Goal: Transaction & Acquisition: Subscribe to service/newsletter

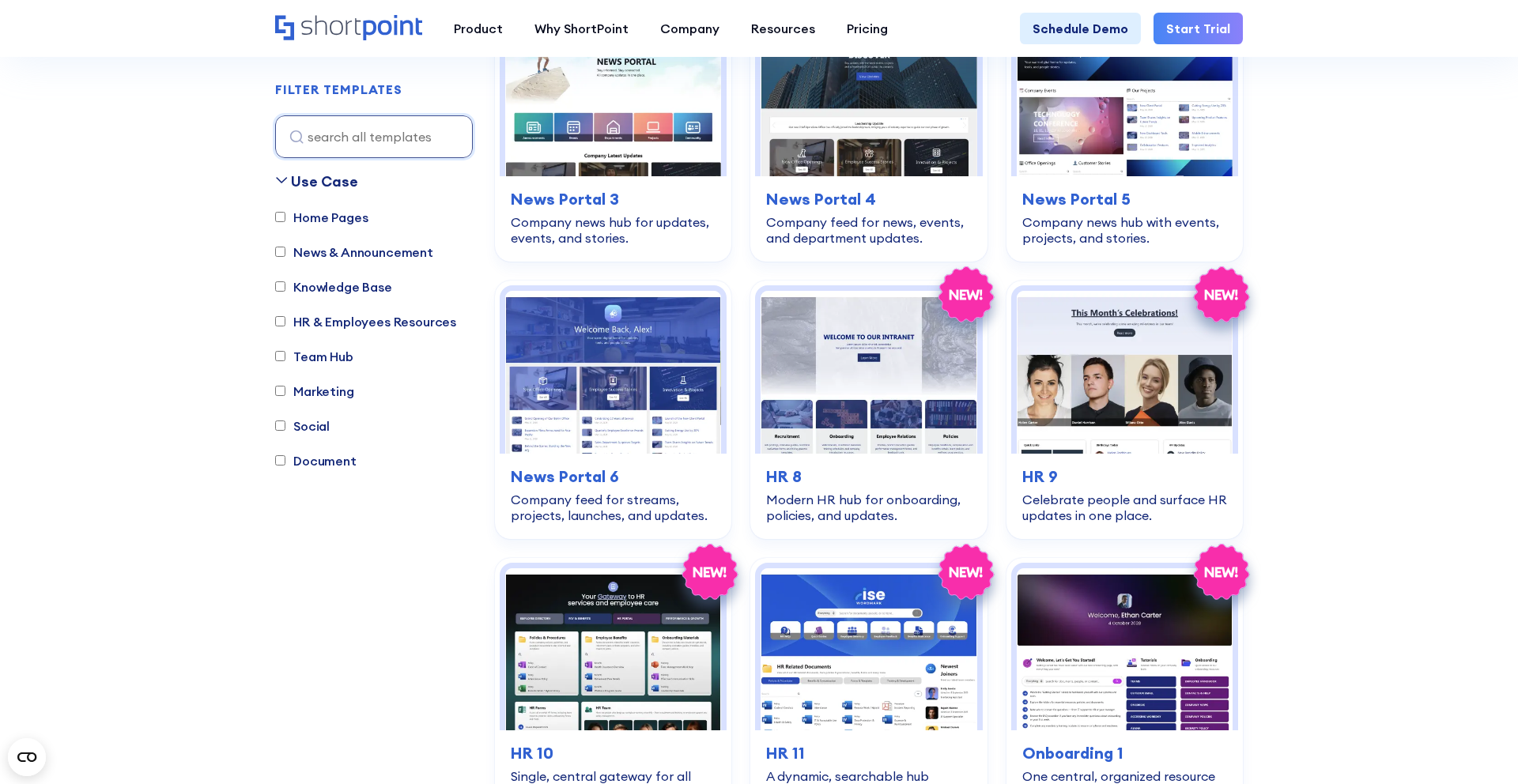
scroll to position [654, 0]
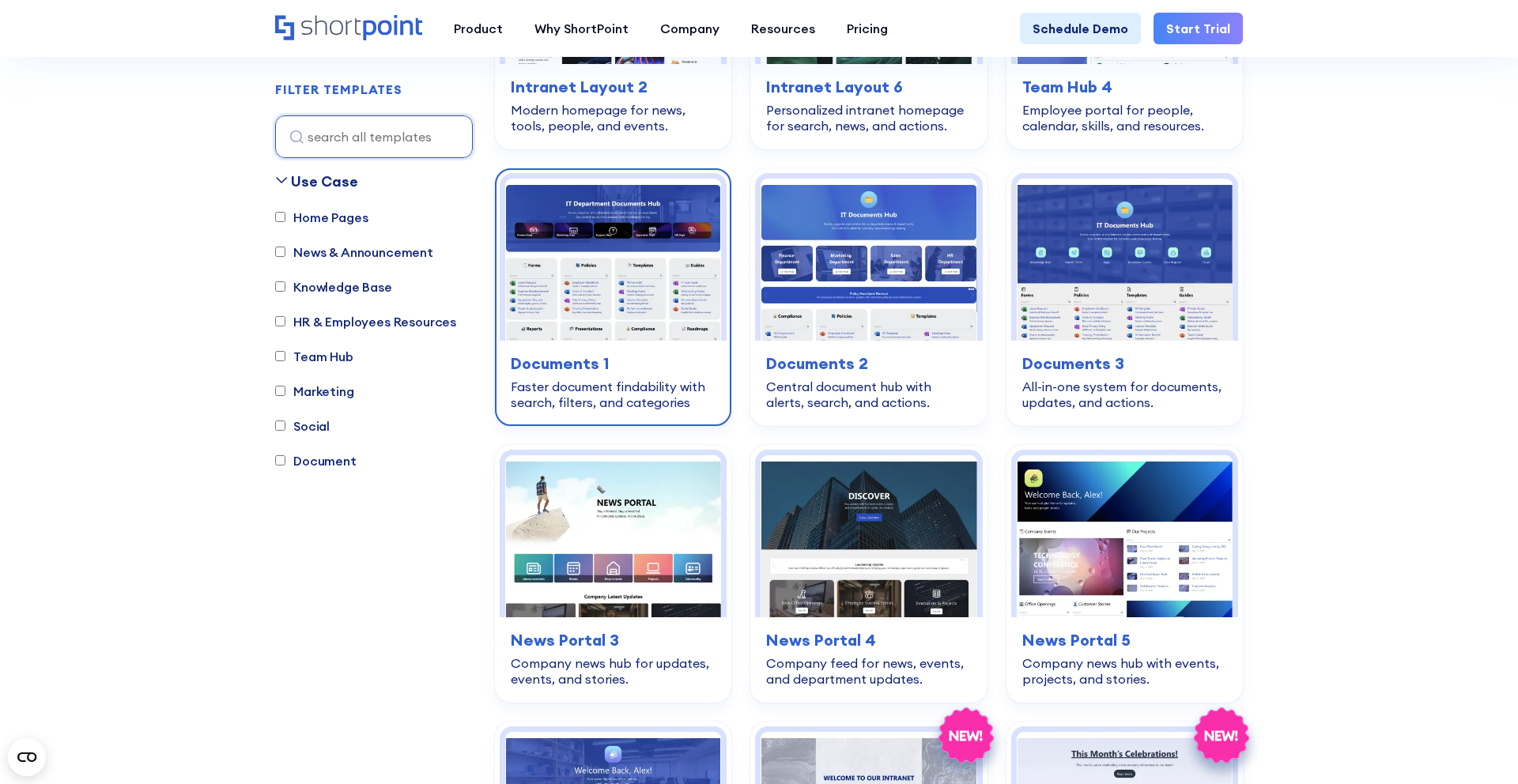
click at [592, 270] on img at bounding box center [613, 259] width 216 height 162
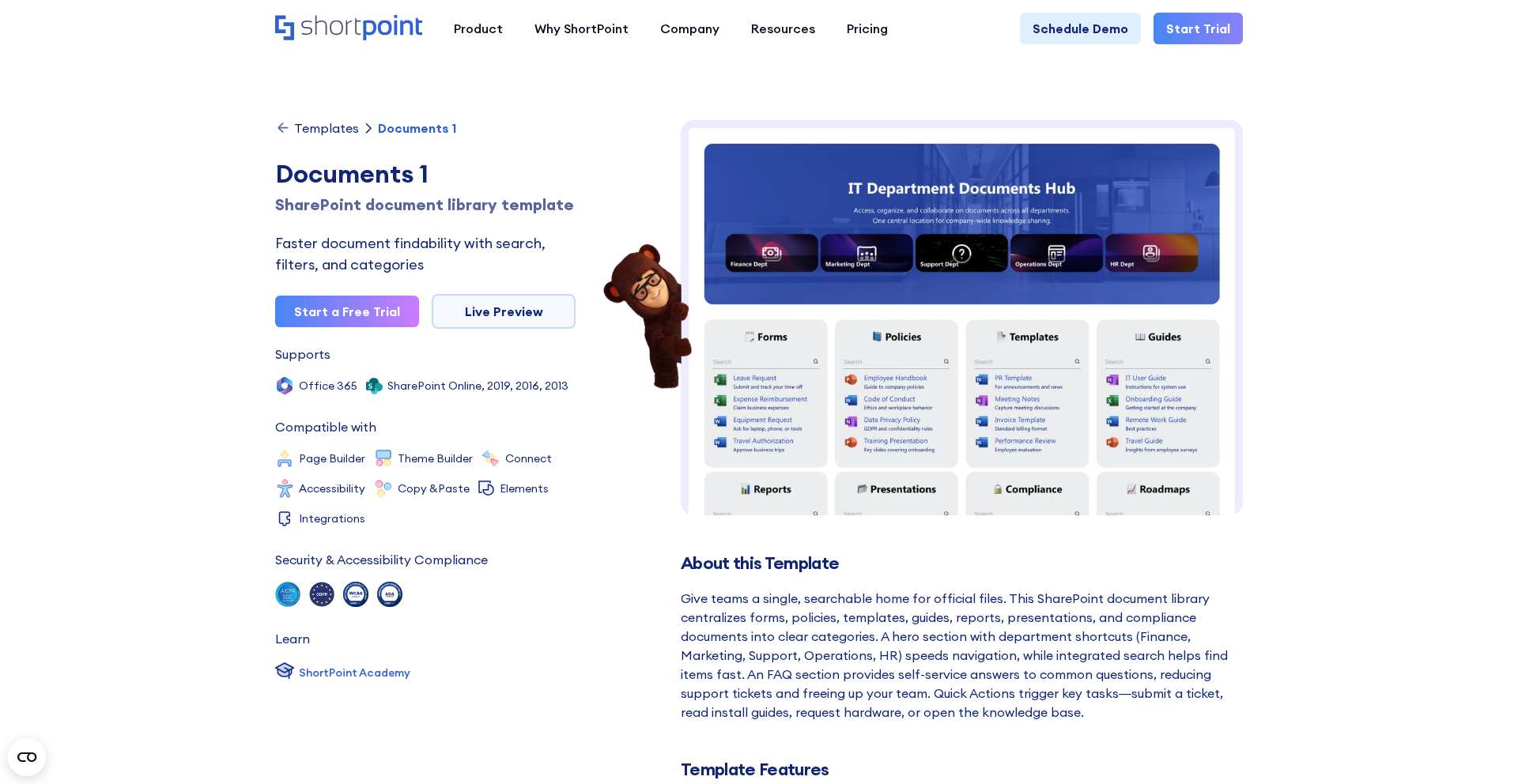
click at [384, 9] on div "Product works with SharePoint Microsoft Teams SAP Explore Templates Elements In…" at bounding box center [759, 28] width 1518 height 57
click at [384, 24] on icon "Home" at bounding box center [349, 28] width 147 height 25
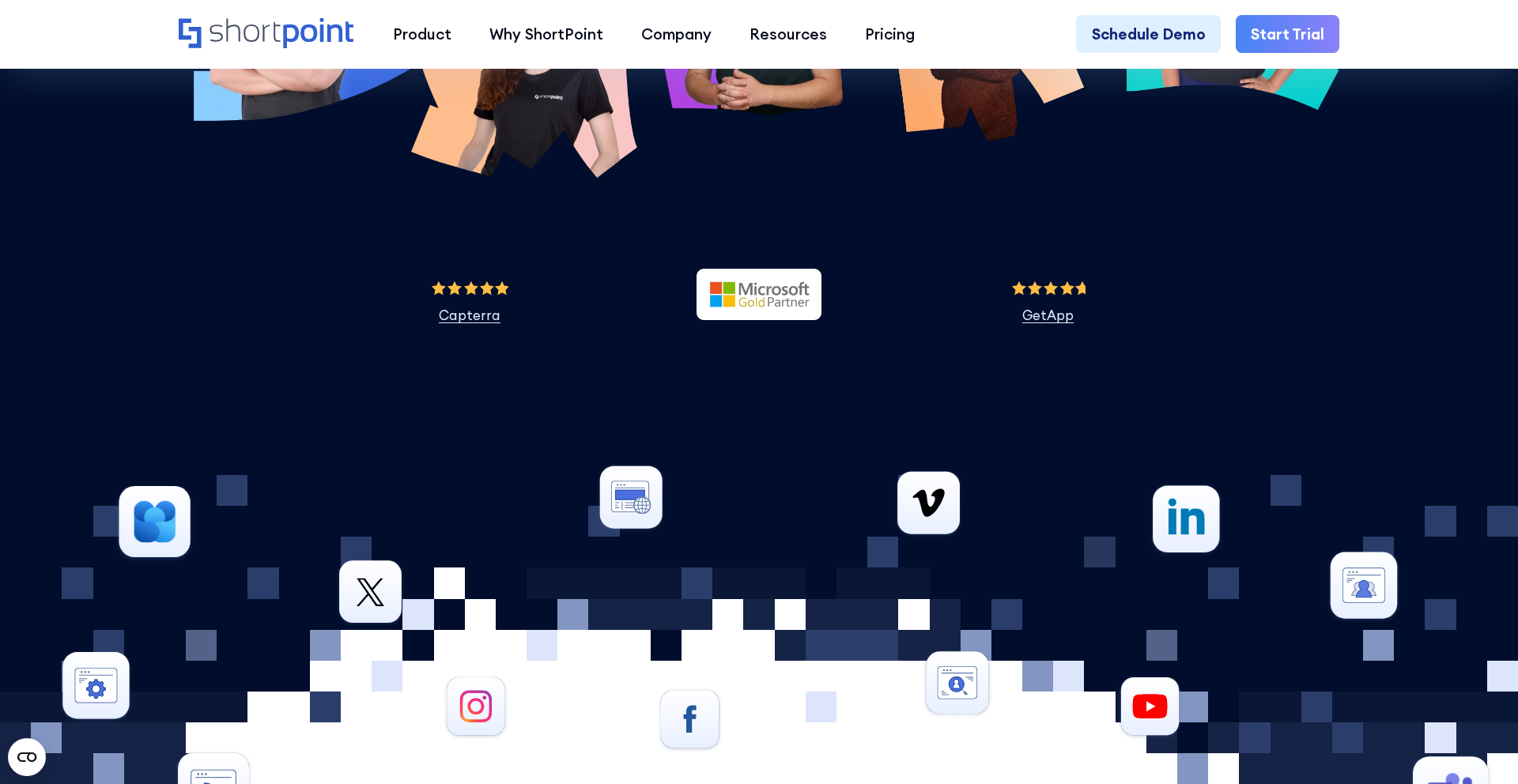
scroll to position [7176, 0]
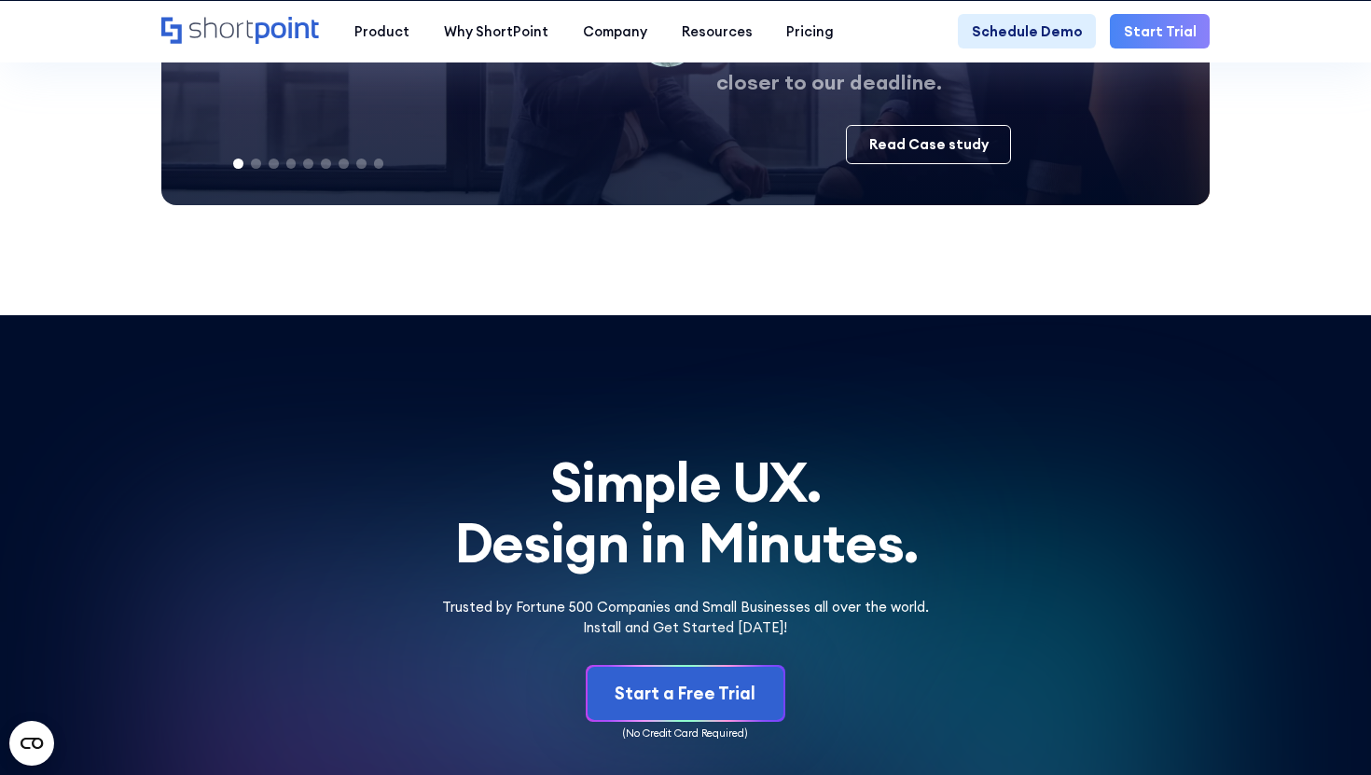
scroll to position [8508, 0]
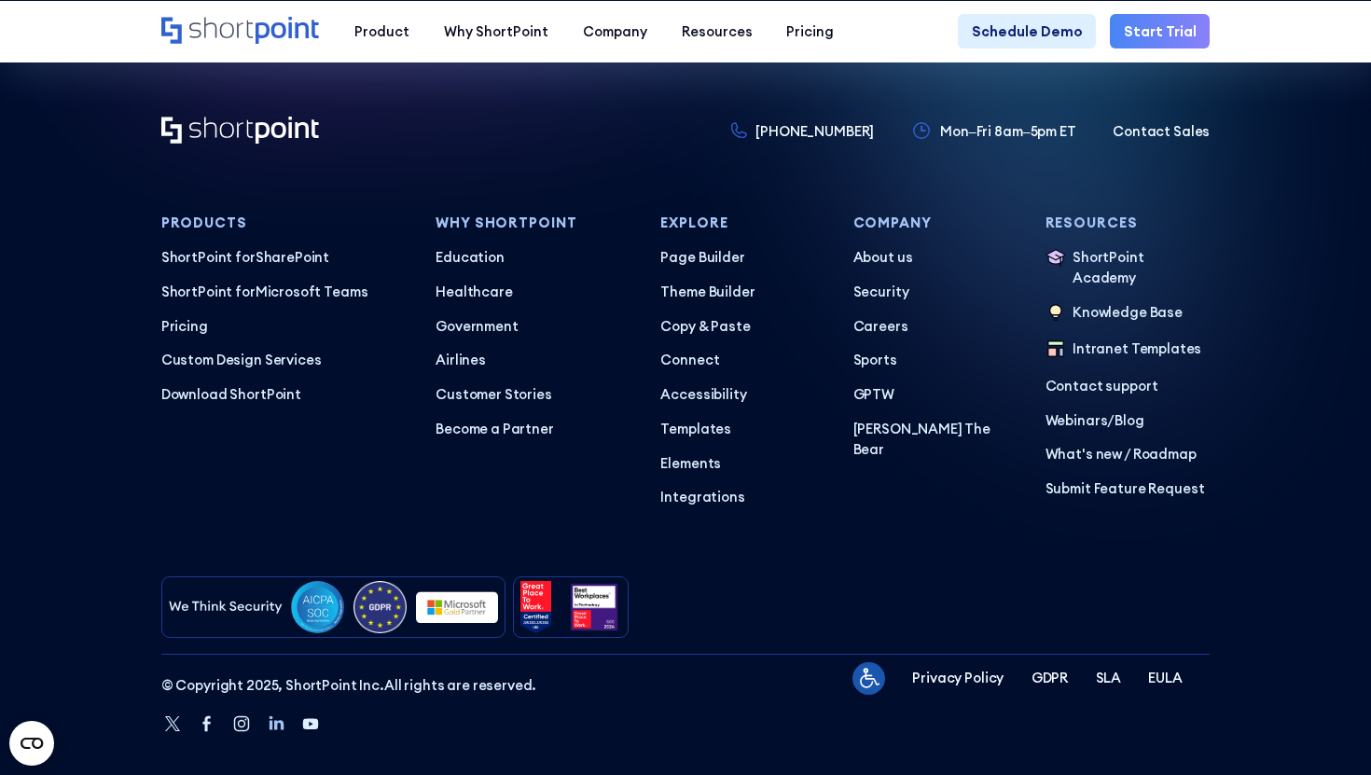
click at [276, 717] on icon "Linkedin" at bounding box center [277, 724] width 15 height 14
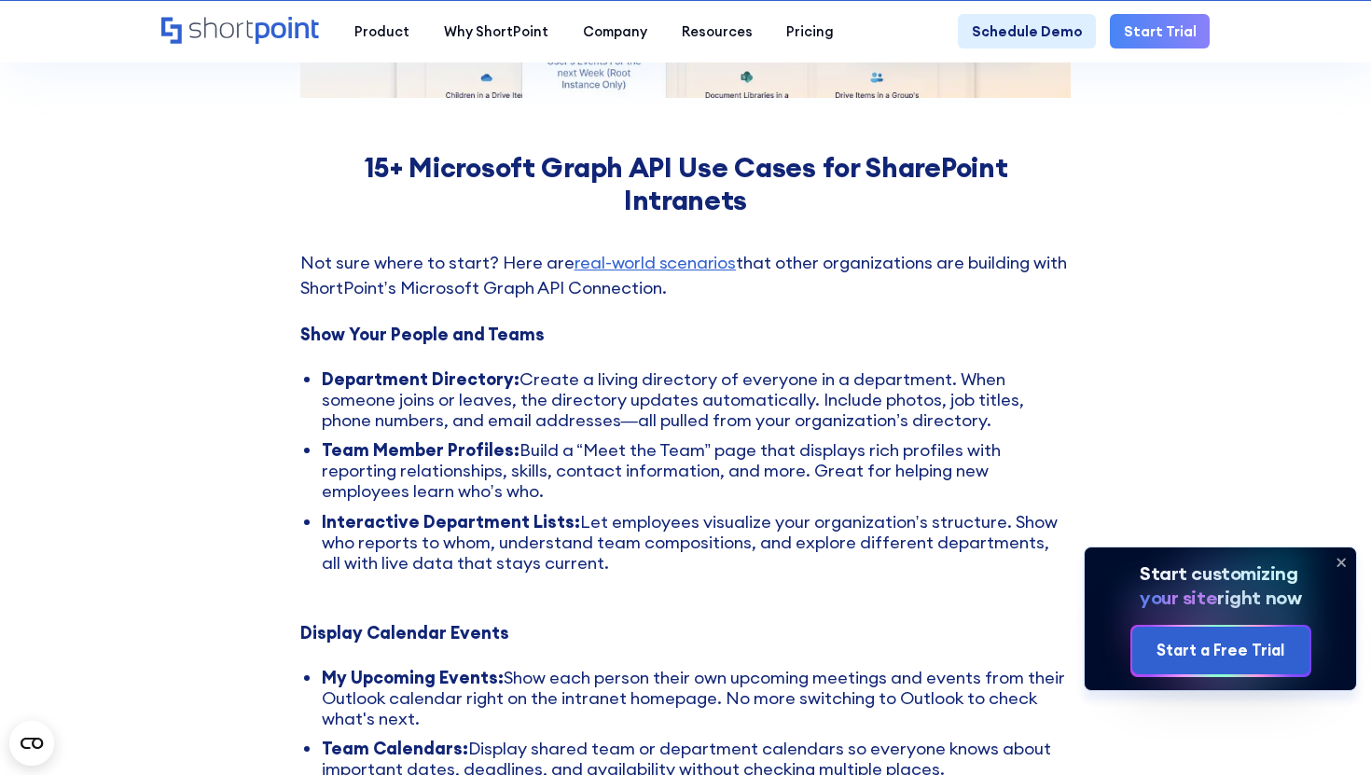
scroll to position [7353, 0]
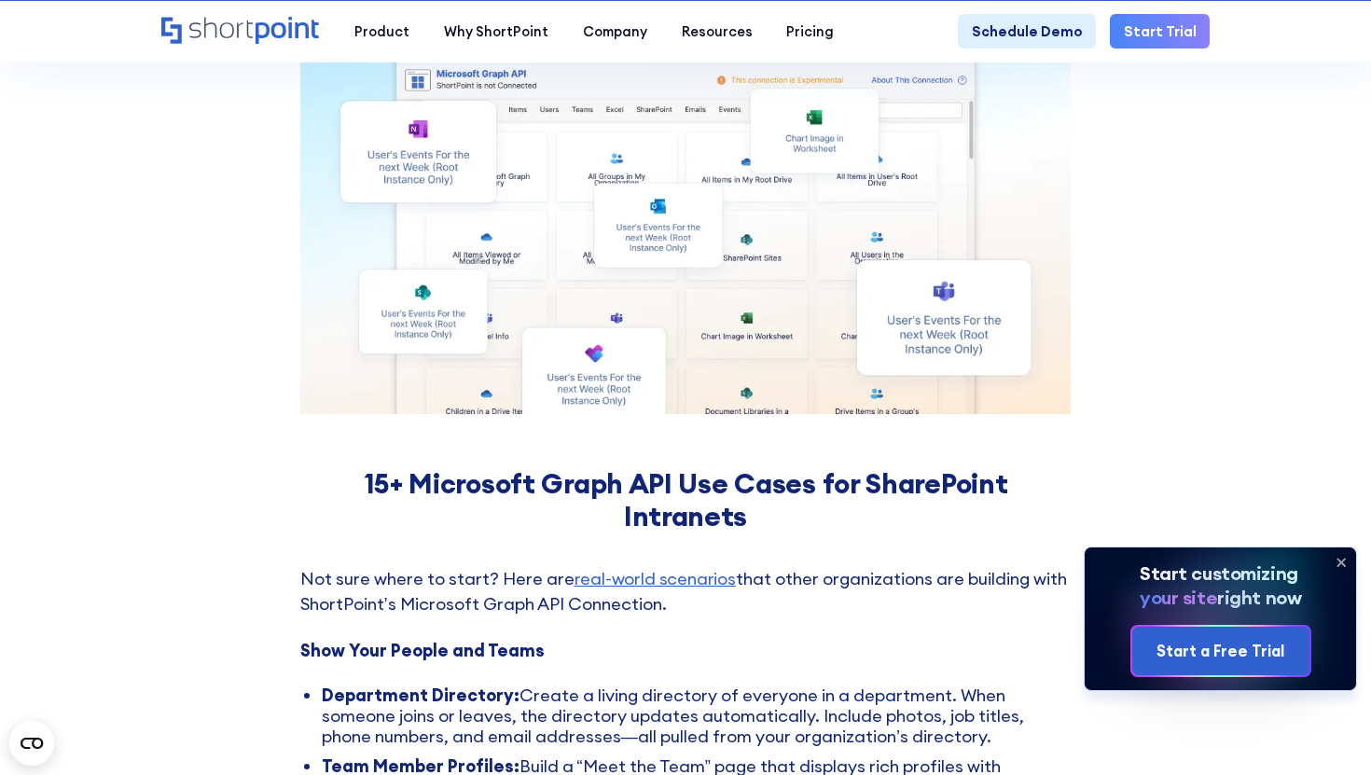
click at [622, 605] on p "Not sure where to start? Here are real-world scenarios that other organizations…" at bounding box center [686, 604] width 772 height 77
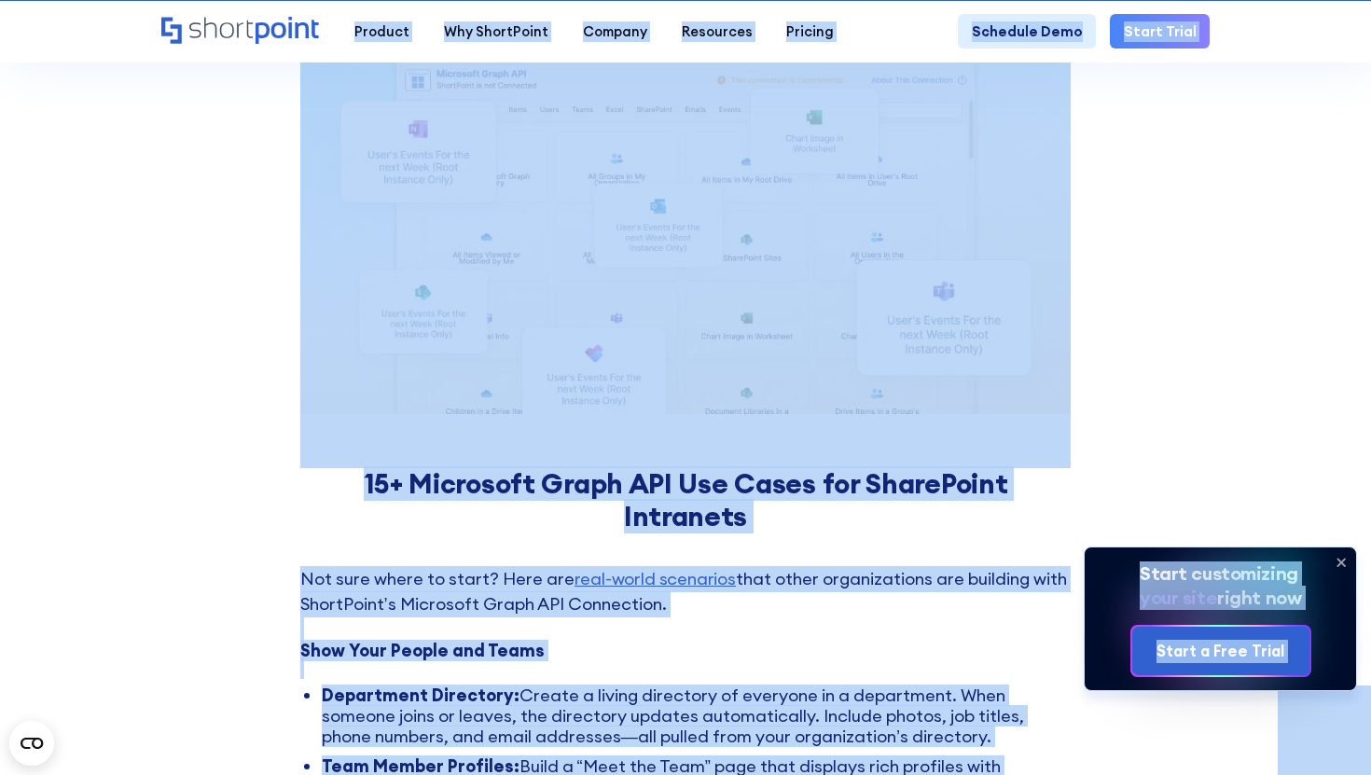
copy body "Microsoft Graph API Connection -779 Days -17 Hours -23 Minutes -17 Seconds Unti…"
click at [1343, 571] on icon at bounding box center [1342, 563] width 30 height 30
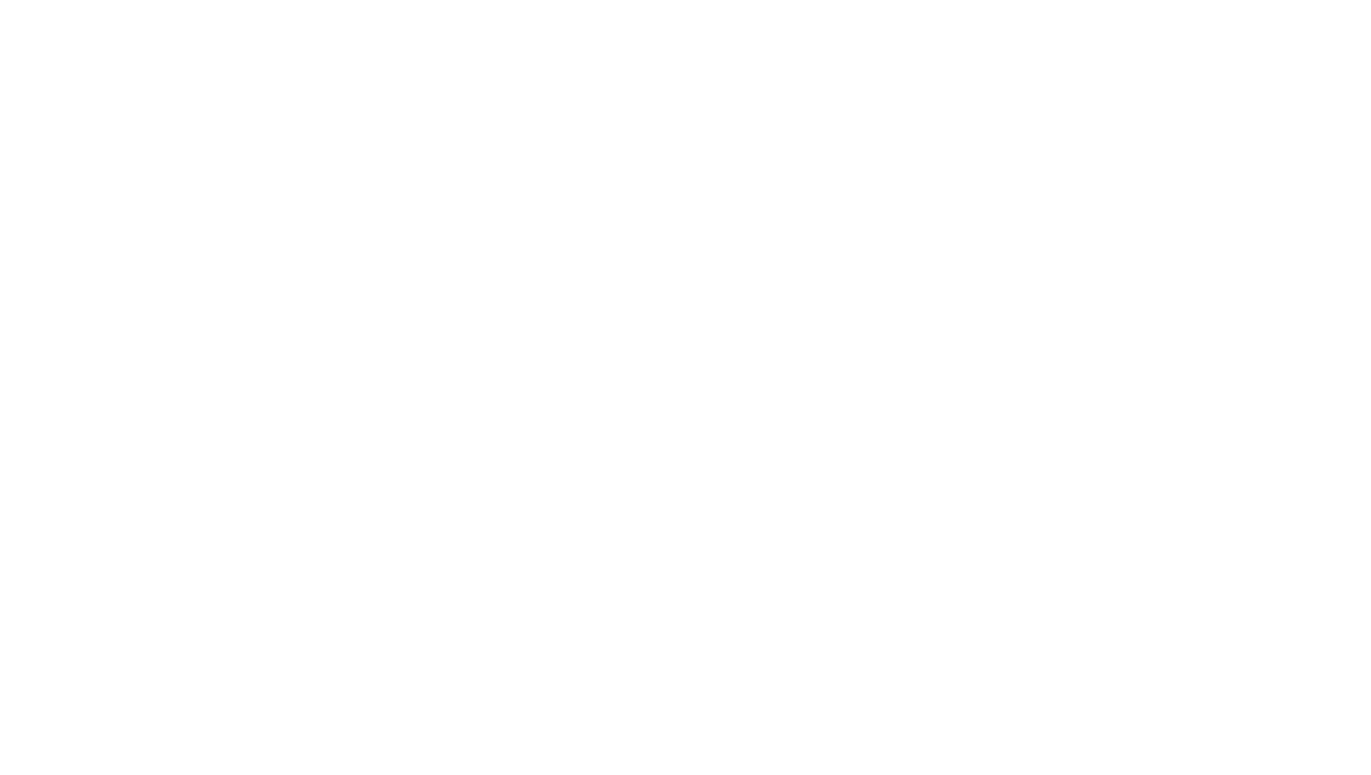
select select "+351"
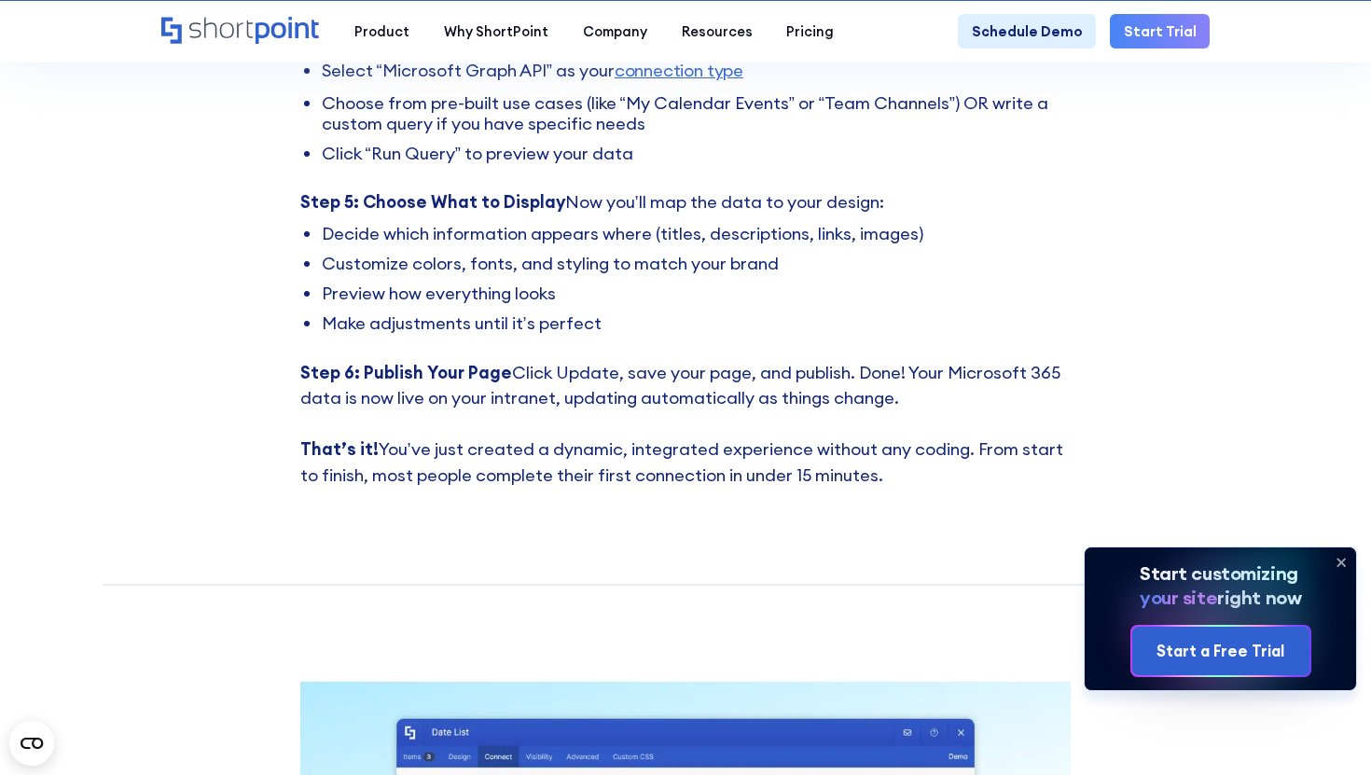
scroll to position [6656, 0]
